Goal: Task Accomplishment & Management: Complete application form

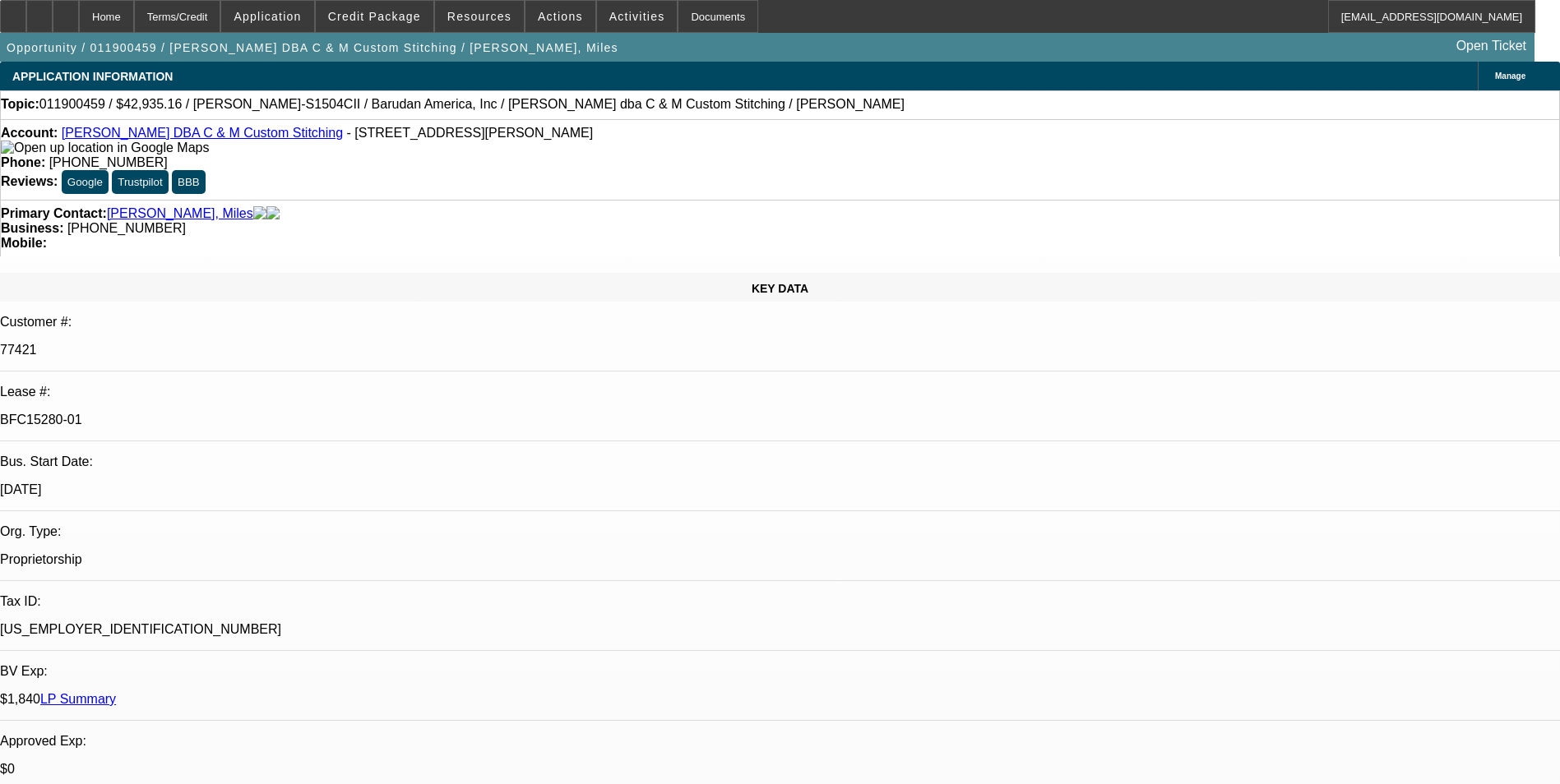
select select "0"
select select "2"
select select "0"
select select "2"
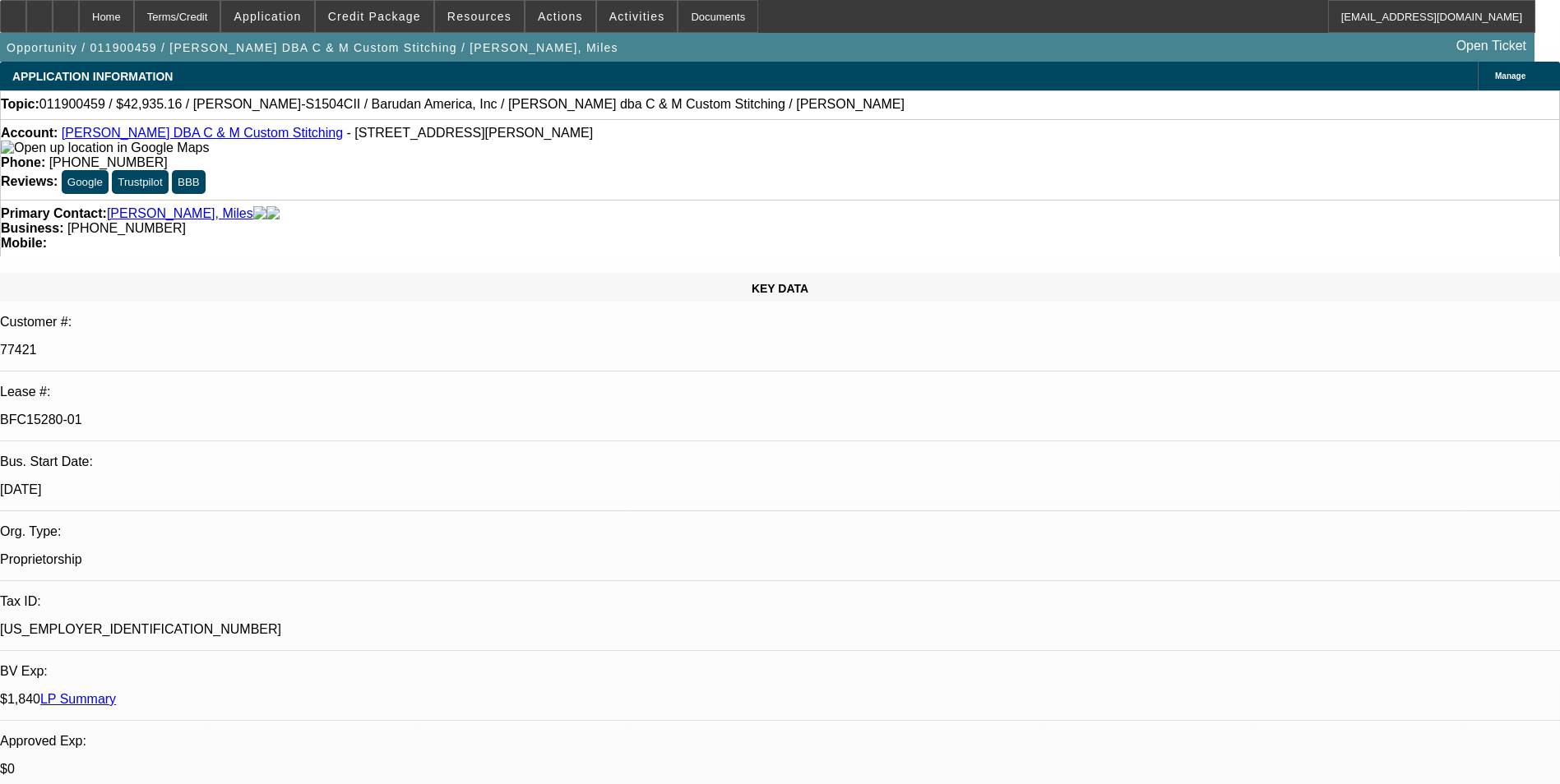
select select "0.1"
select select "0"
select select "2"
select select "0.1"
select select "0"
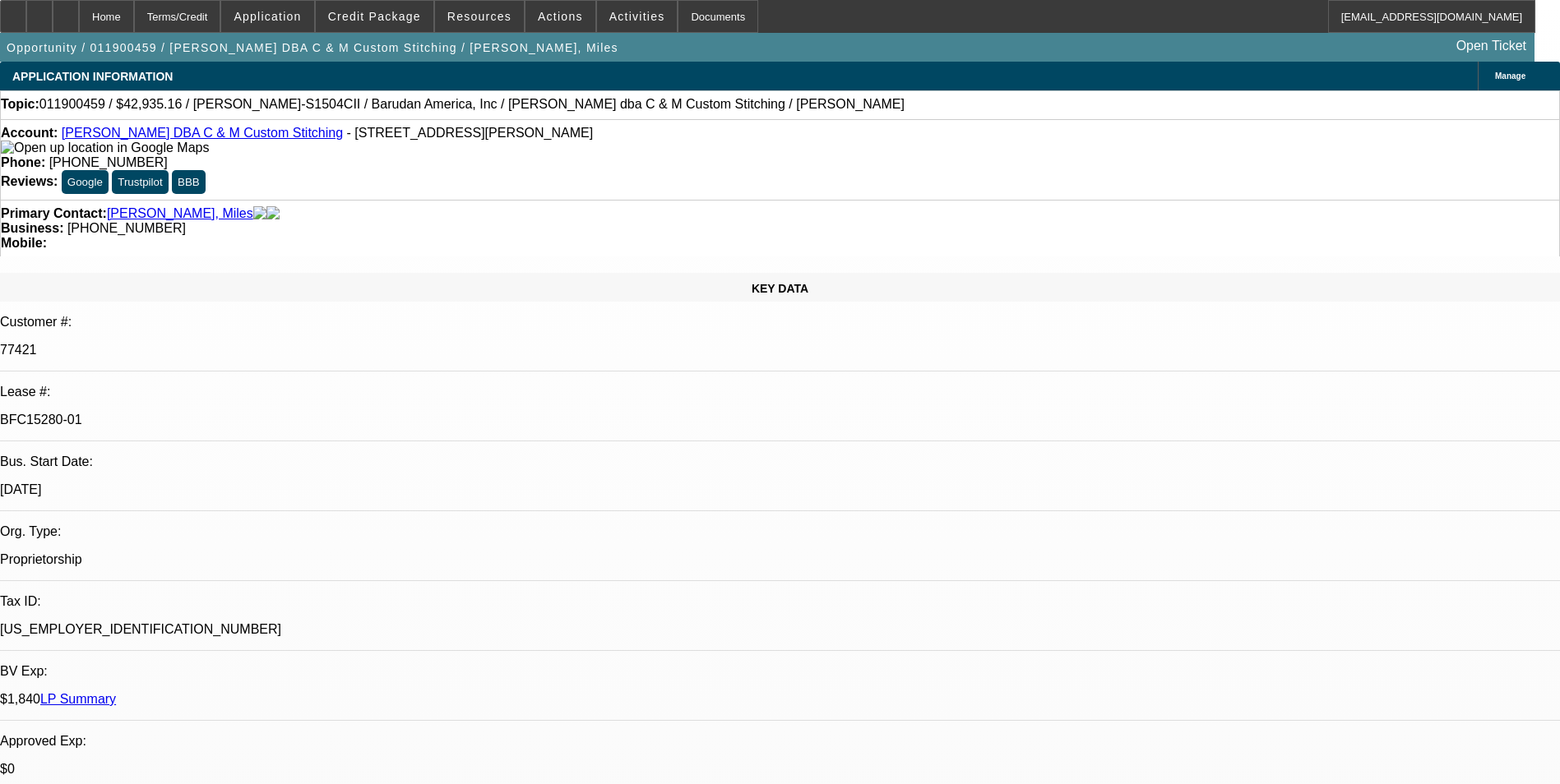
select select "0"
select select "0.1"
select select "1"
select select "2"
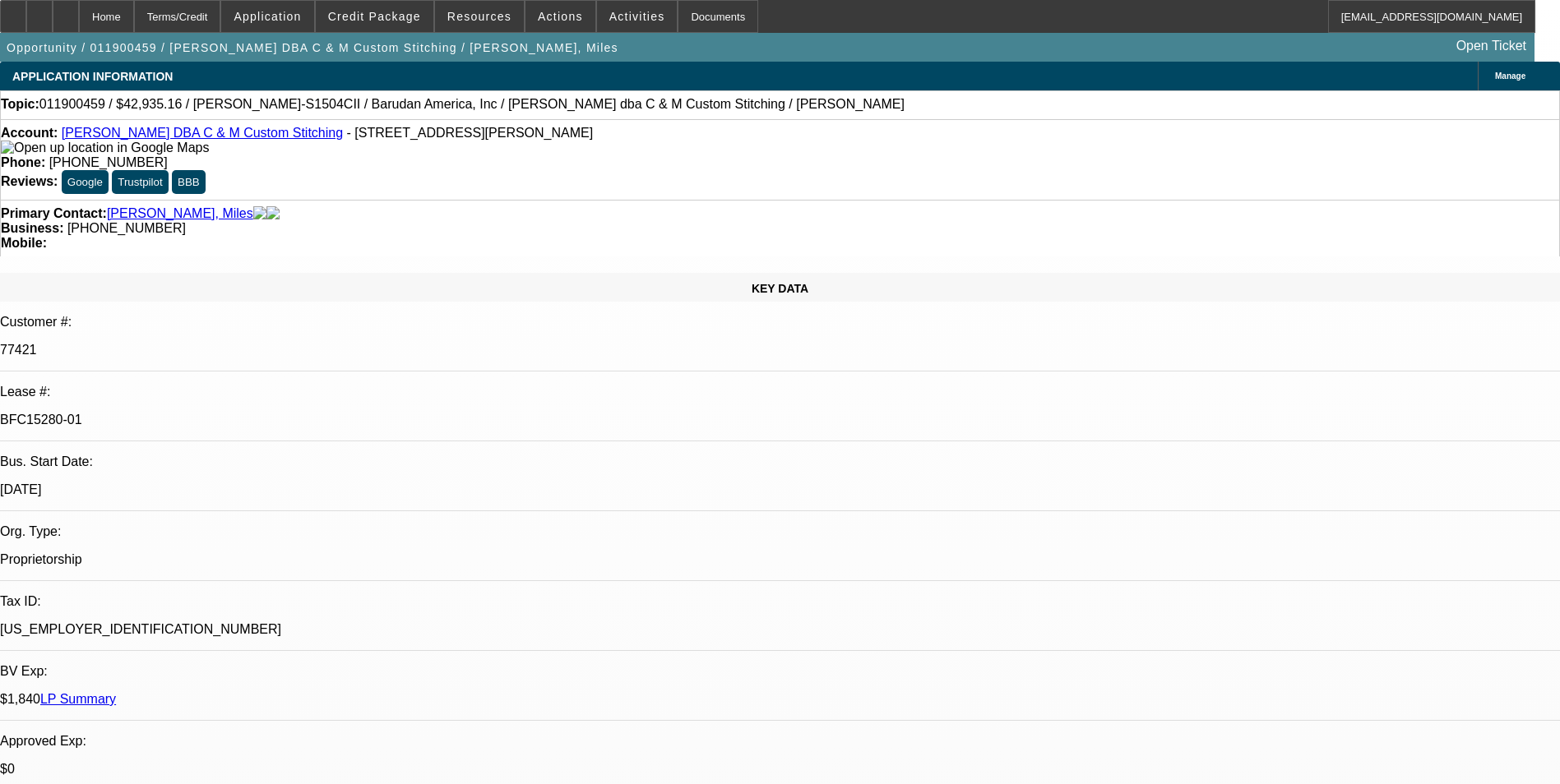
select select "1"
select select "2"
select select "4"
select select "1"
select select "2"
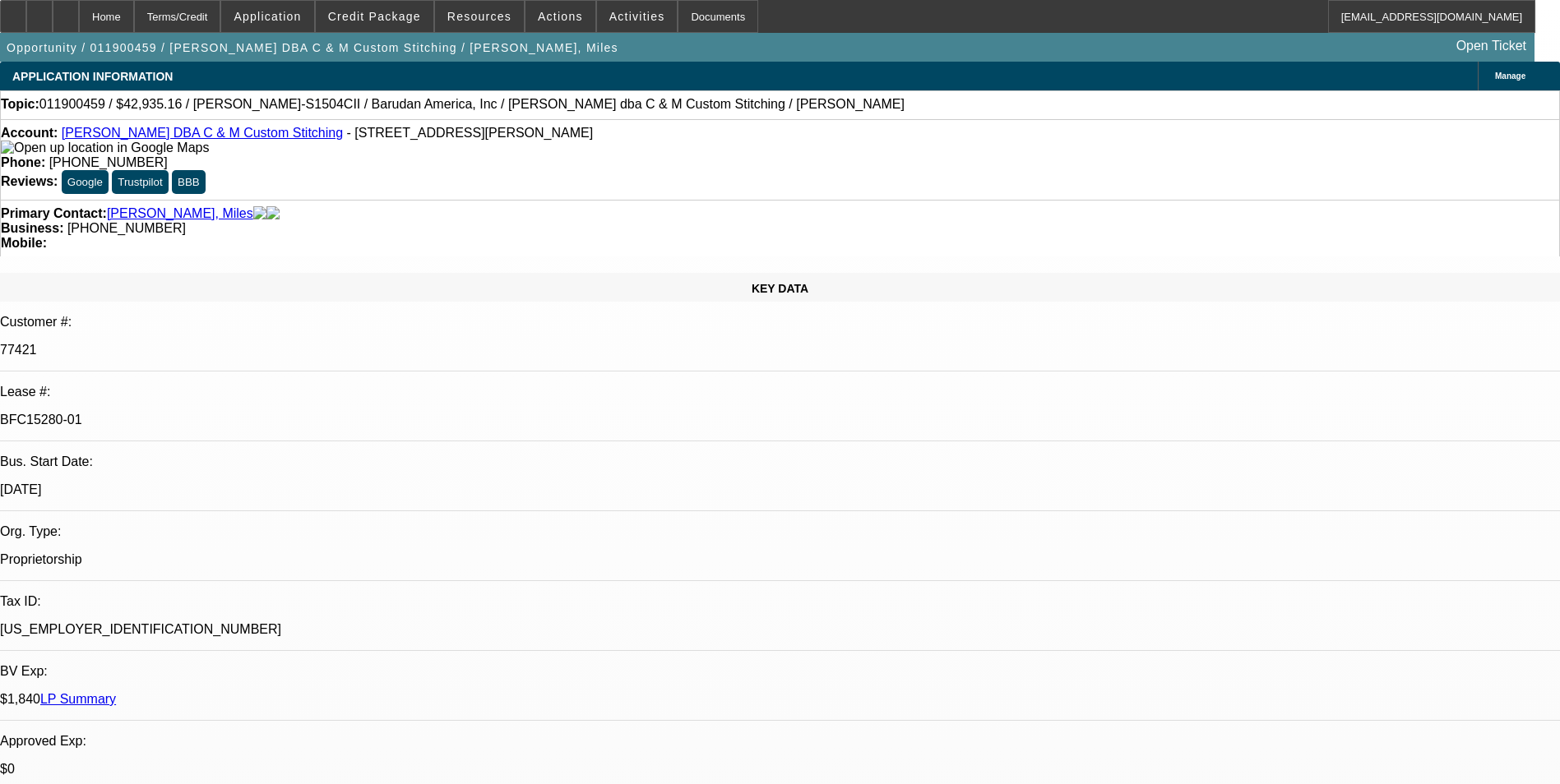
select select "4"
select select "1"
select select "4"
